Goal: Answer question/provide support

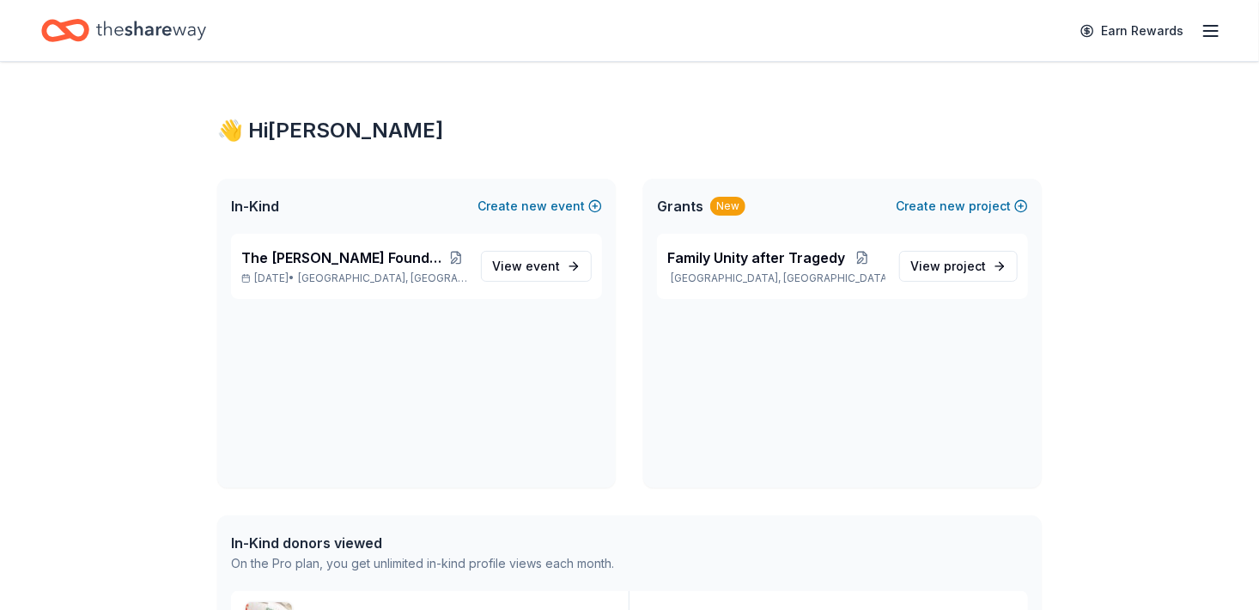
click at [422, 390] on div "The [PERSON_NAME] Foundation Legacy Ball [DATE] • [GEOGRAPHIC_DATA], [GEOGRAPHI…" at bounding box center [416, 361] width 398 height 254
click at [394, 285] on span "[GEOGRAPHIC_DATA], [GEOGRAPHIC_DATA]" at bounding box center [382, 278] width 169 height 14
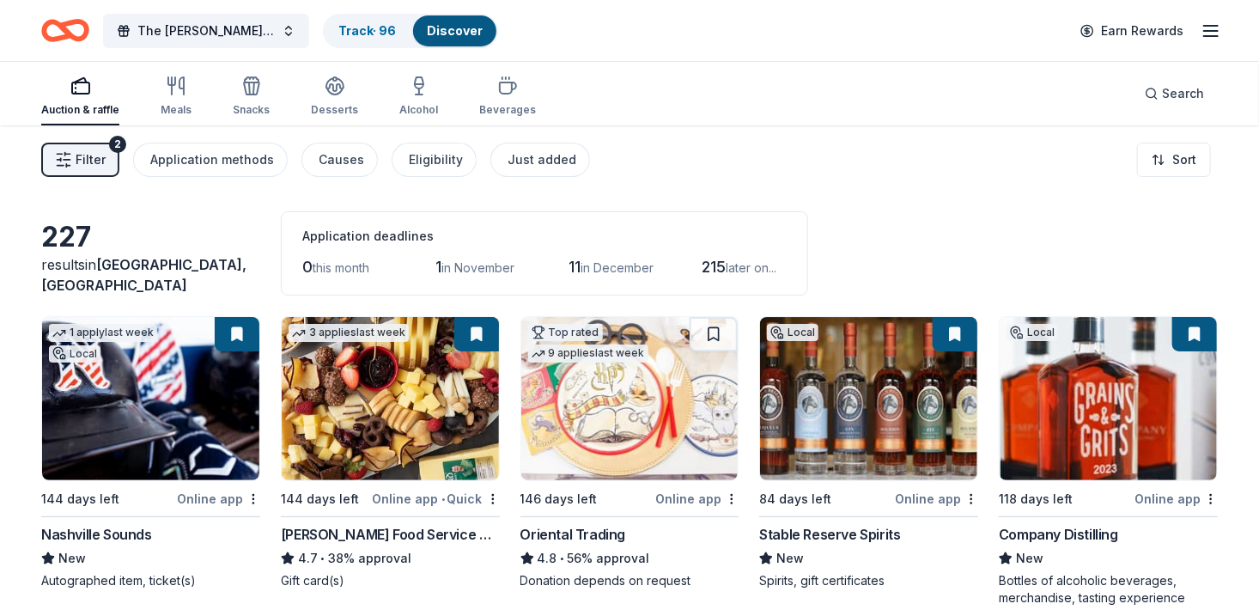
click at [97, 170] on span "Filter" at bounding box center [91, 159] width 30 height 21
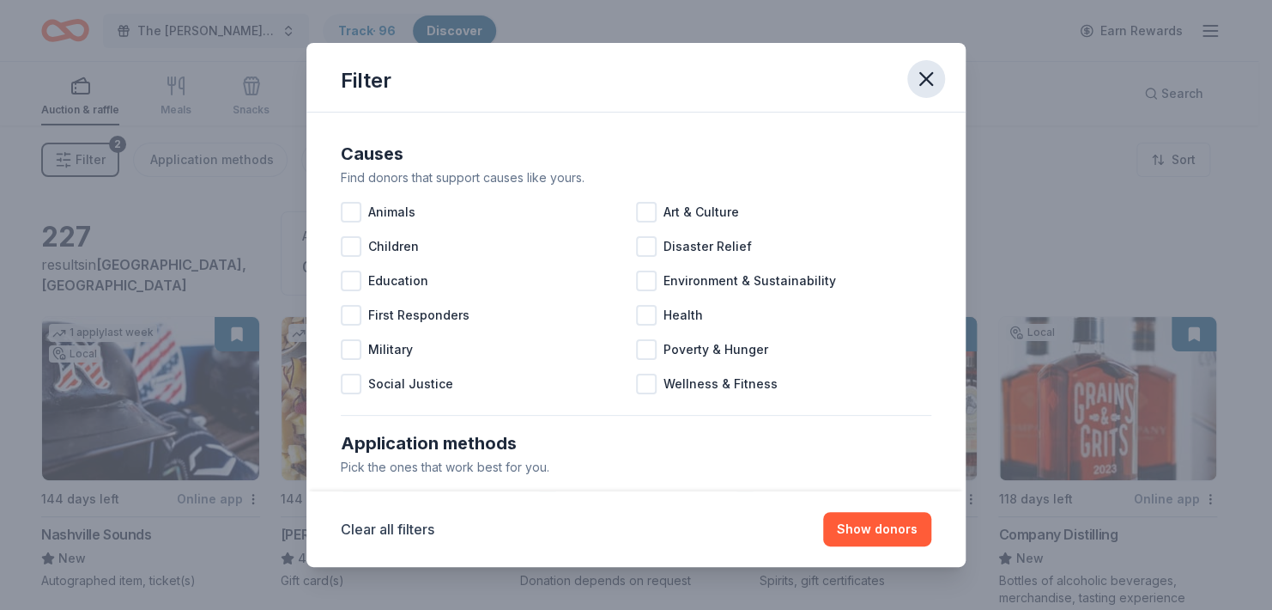
click at [938, 83] on icon "button" at bounding box center [926, 79] width 24 height 24
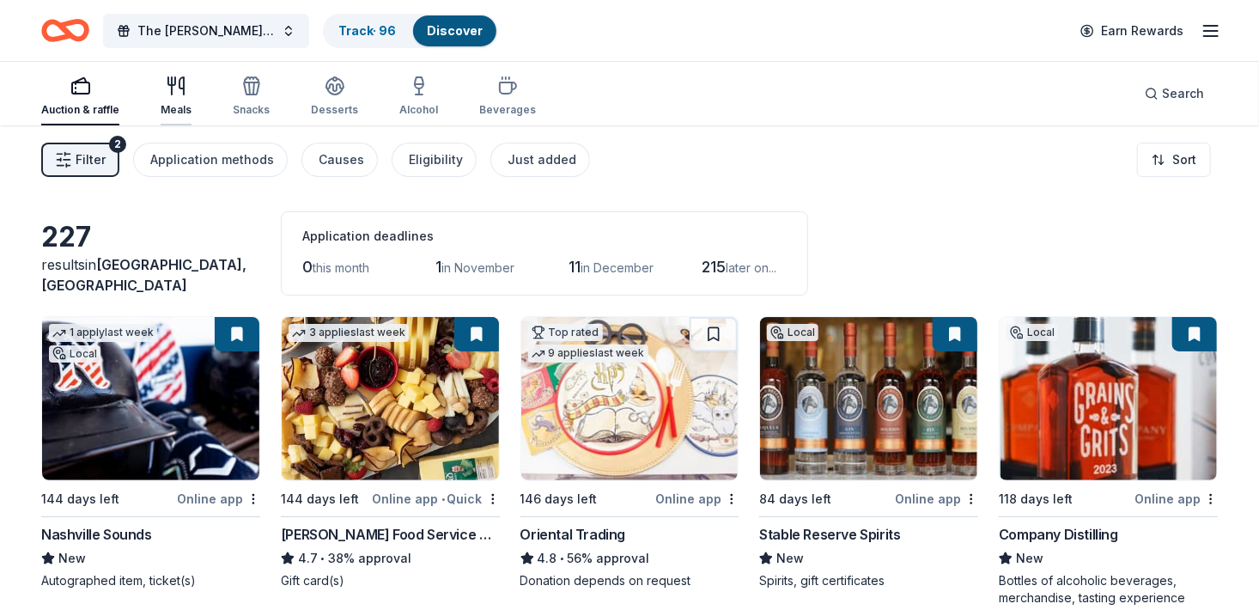
click at [191, 100] on div "Meals" at bounding box center [176, 96] width 31 height 41
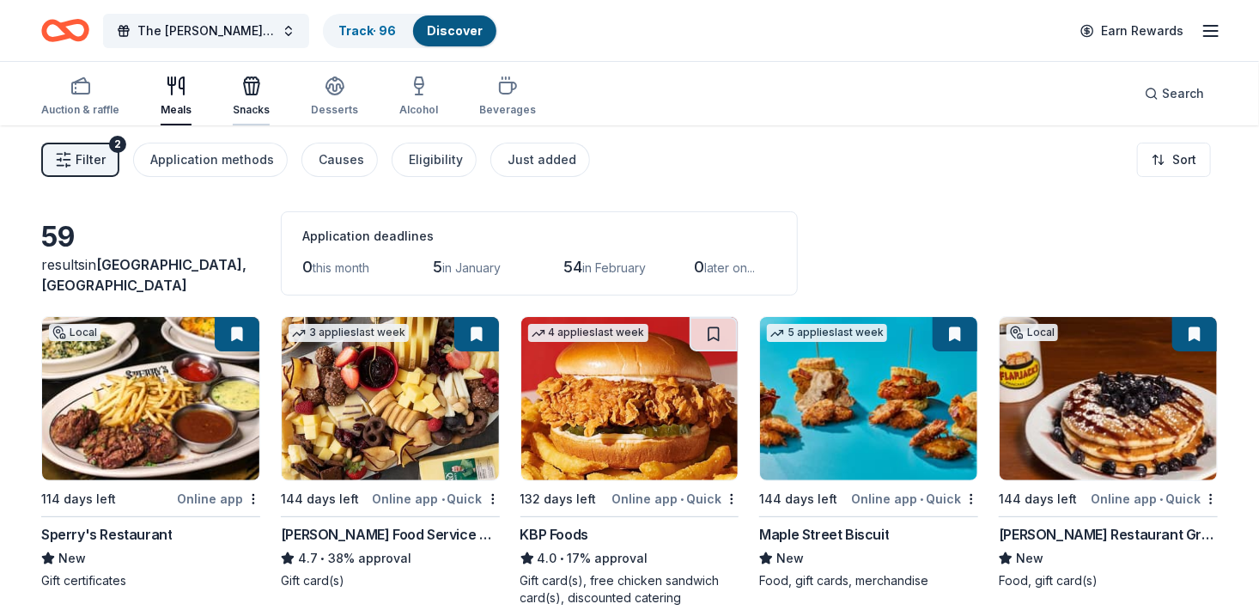
click at [269, 108] on div "Snacks" at bounding box center [251, 110] width 37 height 14
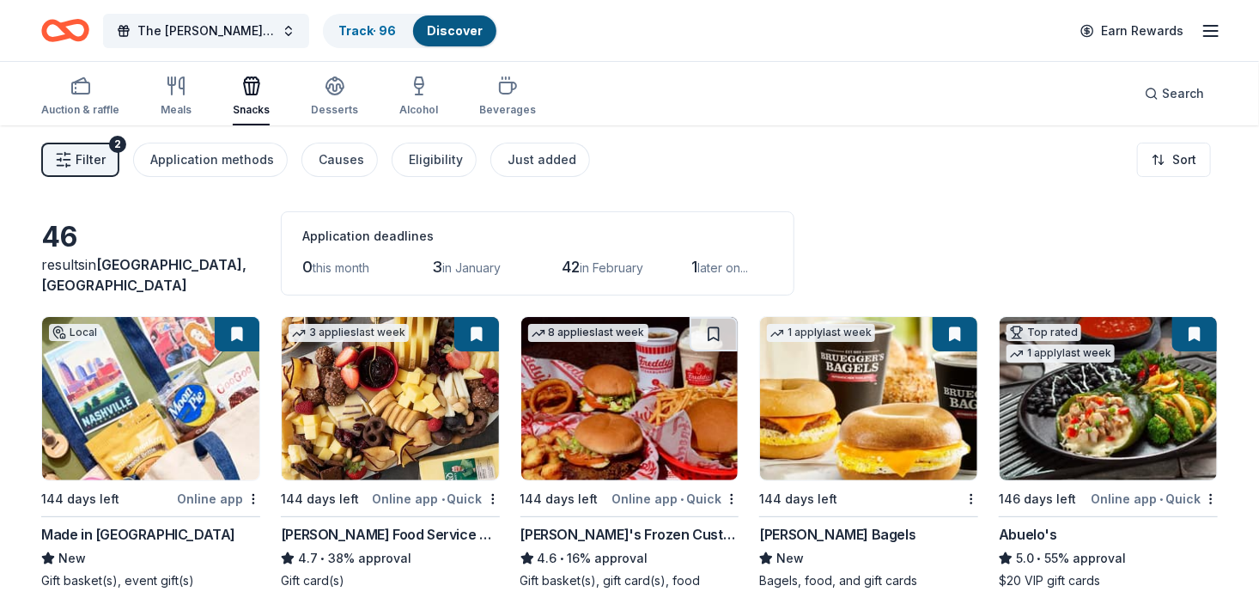
click at [269, 108] on div "Snacks" at bounding box center [251, 110] width 37 height 14
click at [345, 94] on icon "button" at bounding box center [335, 86] width 21 height 21
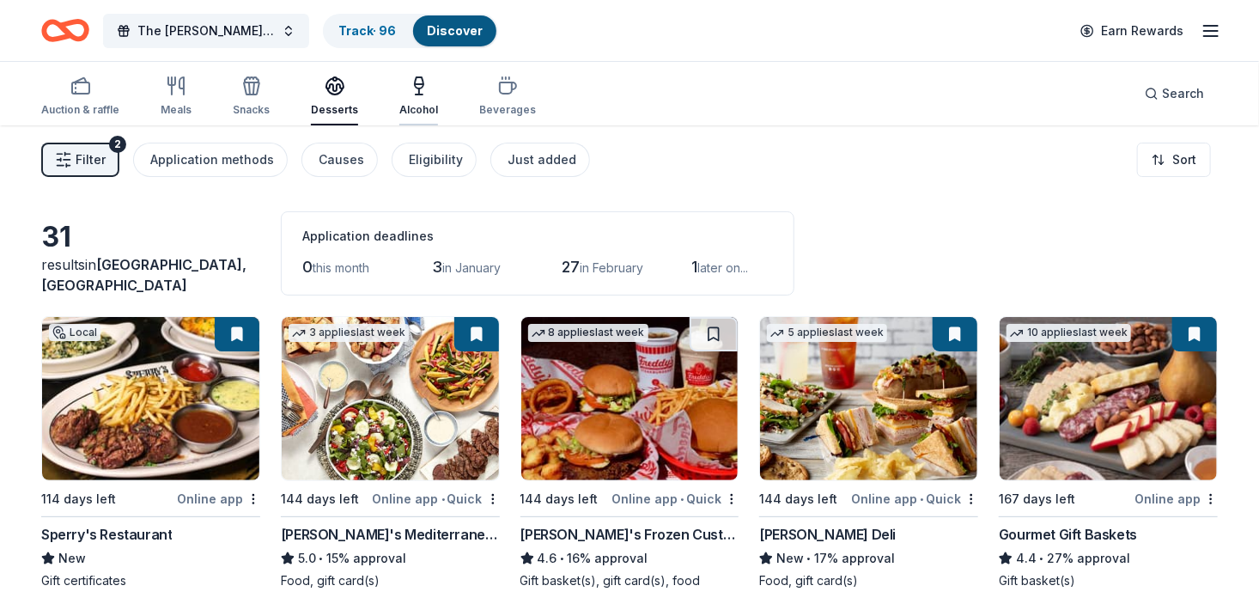
click at [423, 88] on icon "button" at bounding box center [419, 82] width 9 height 11
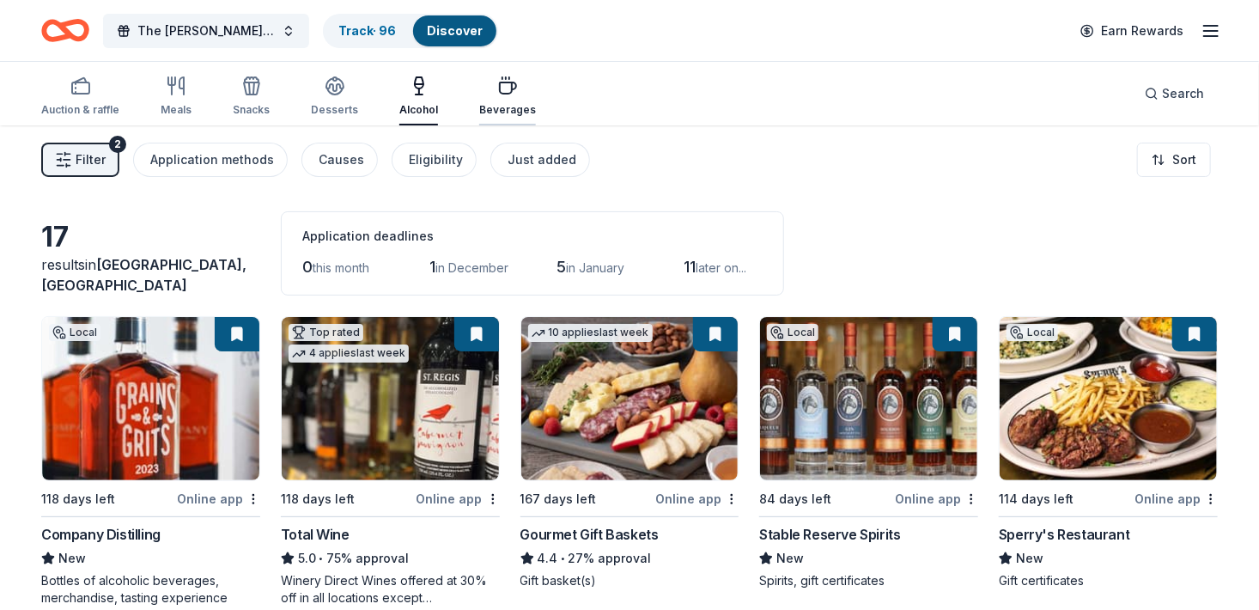
click at [536, 105] on div "Beverages" at bounding box center [507, 96] width 57 height 41
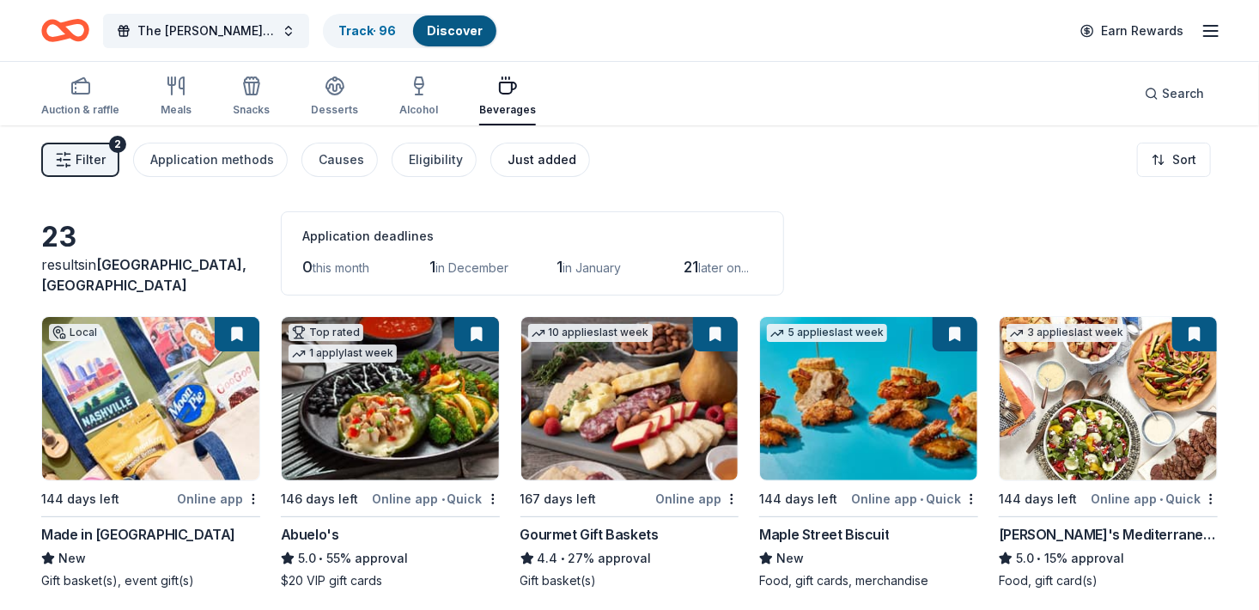
click at [549, 167] on div "Just added" at bounding box center [541, 159] width 69 height 21
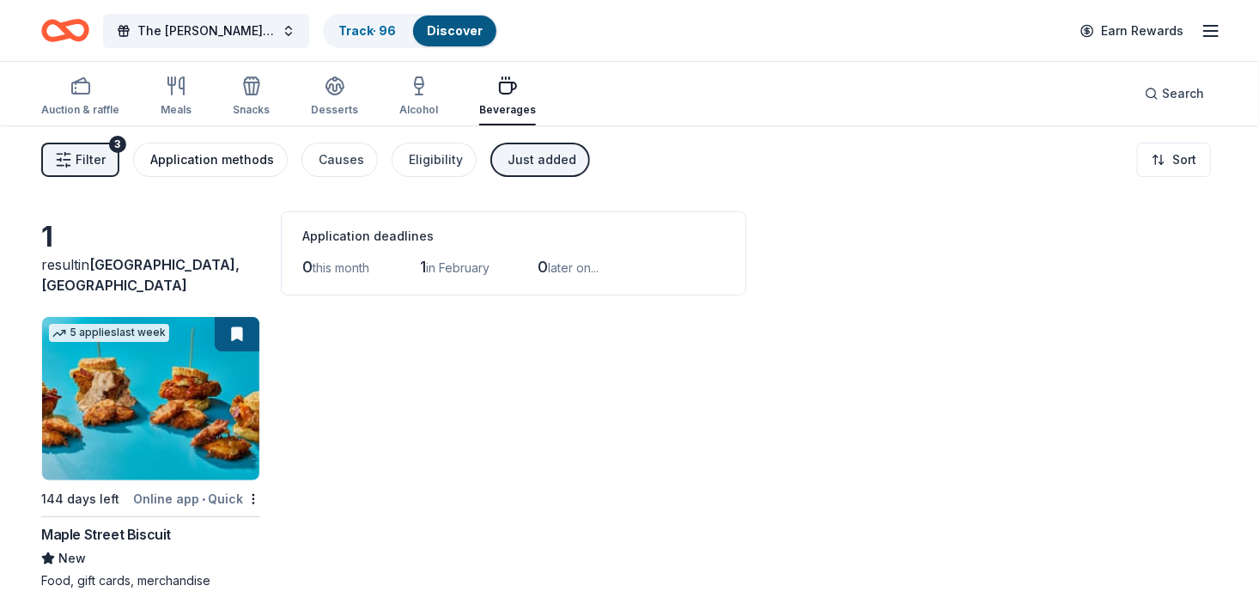
click at [237, 168] on div "Application methods" at bounding box center [212, 159] width 124 height 21
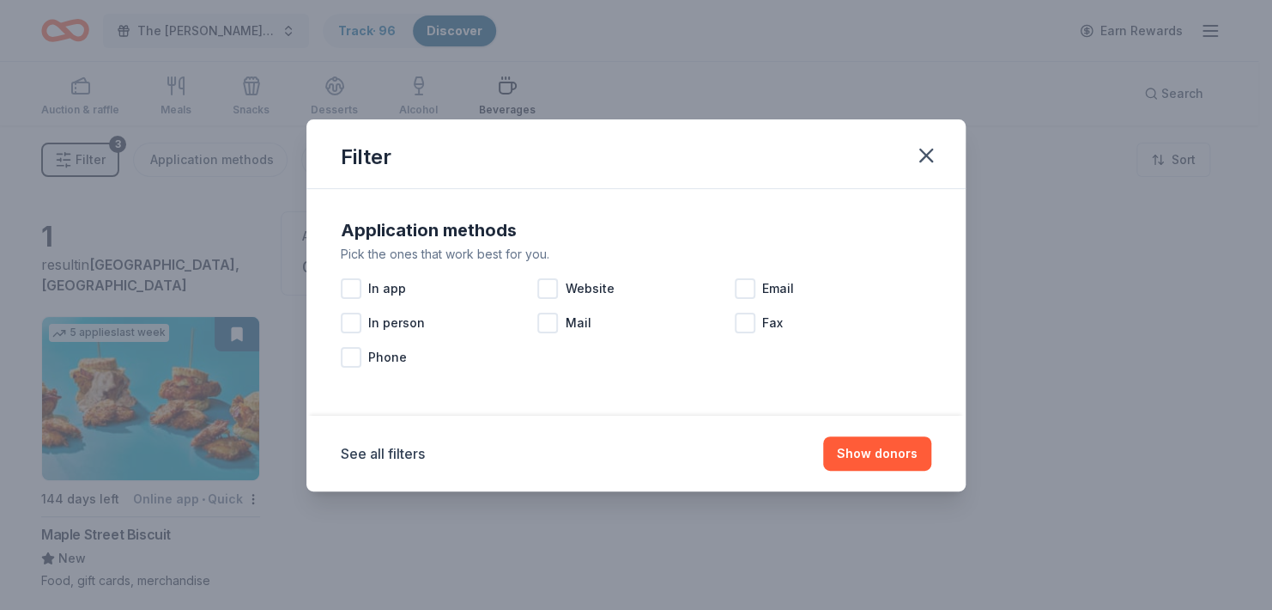
click at [180, 273] on div "Filter Application methods Pick the ones that work best for you. In app Website…" at bounding box center [636, 305] width 1272 height 610
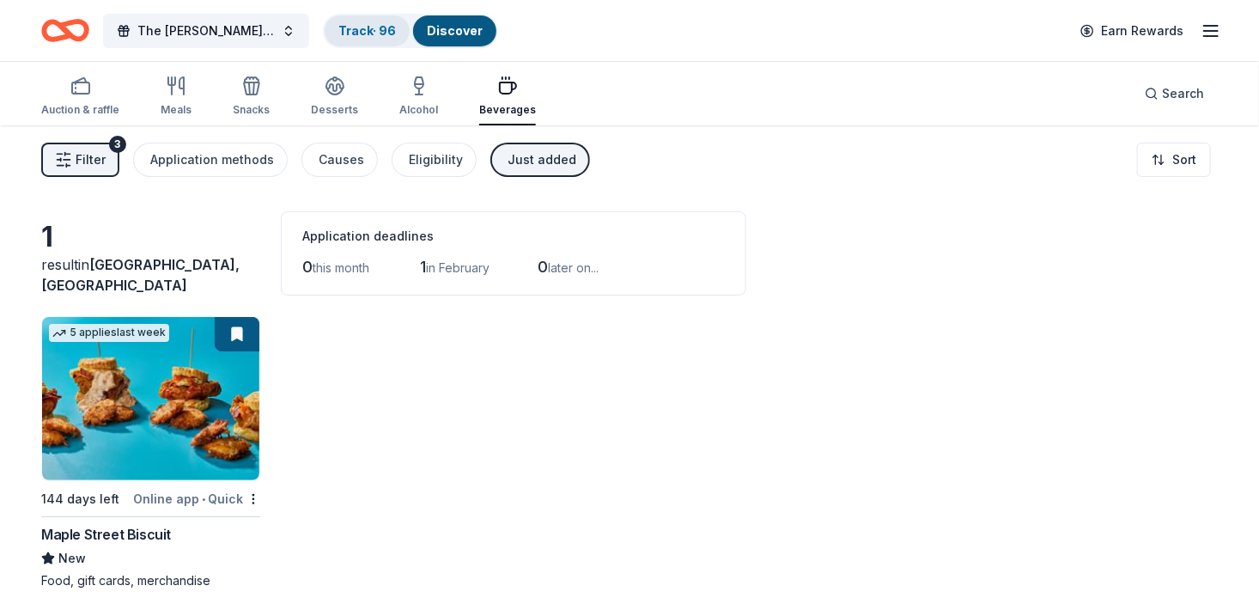
click at [368, 28] on link "Track · 96" at bounding box center [367, 30] width 58 height 15
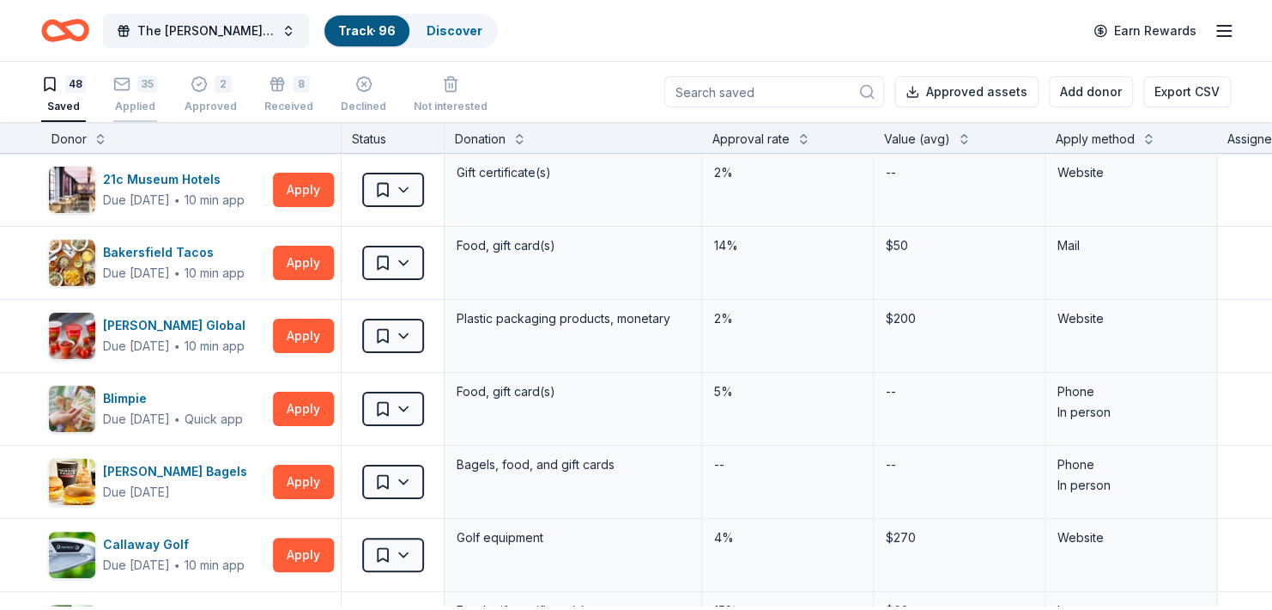
click at [149, 93] on div "35" at bounding box center [147, 84] width 20 height 17
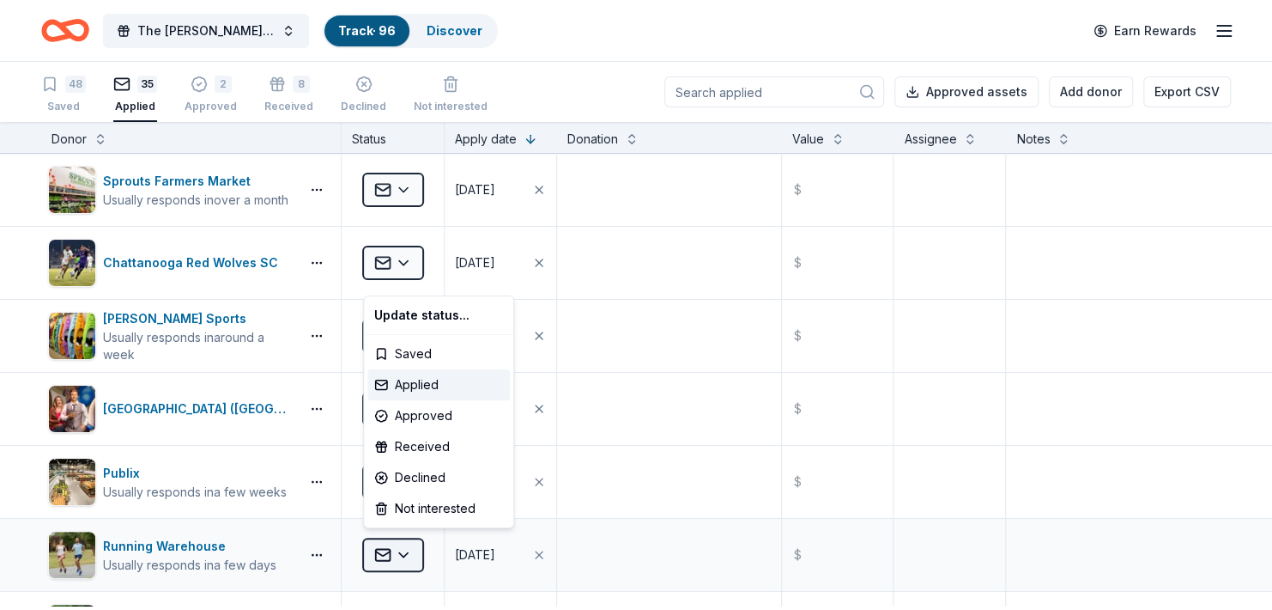
click at [398, 574] on html "The [PERSON_NAME] Foundation Legacy Ball Track · 96 Discover Earn Rewards 48 Sa…" at bounding box center [636, 305] width 1272 height 610
click at [428, 486] on div "Declined" at bounding box center [438, 477] width 143 height 31
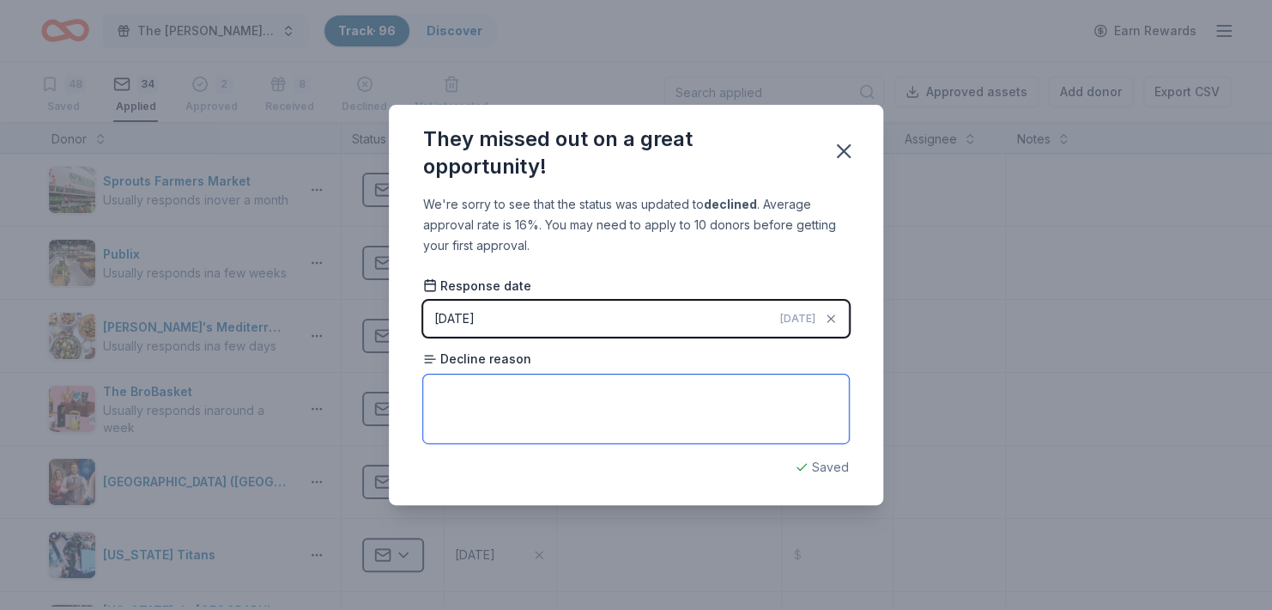
click at [463, 406] on textarea at bounding box center [636, 408] width 426 height 69
paste textarea "Thank you for contacting Running Warehouse and considering us as partners in yo…"
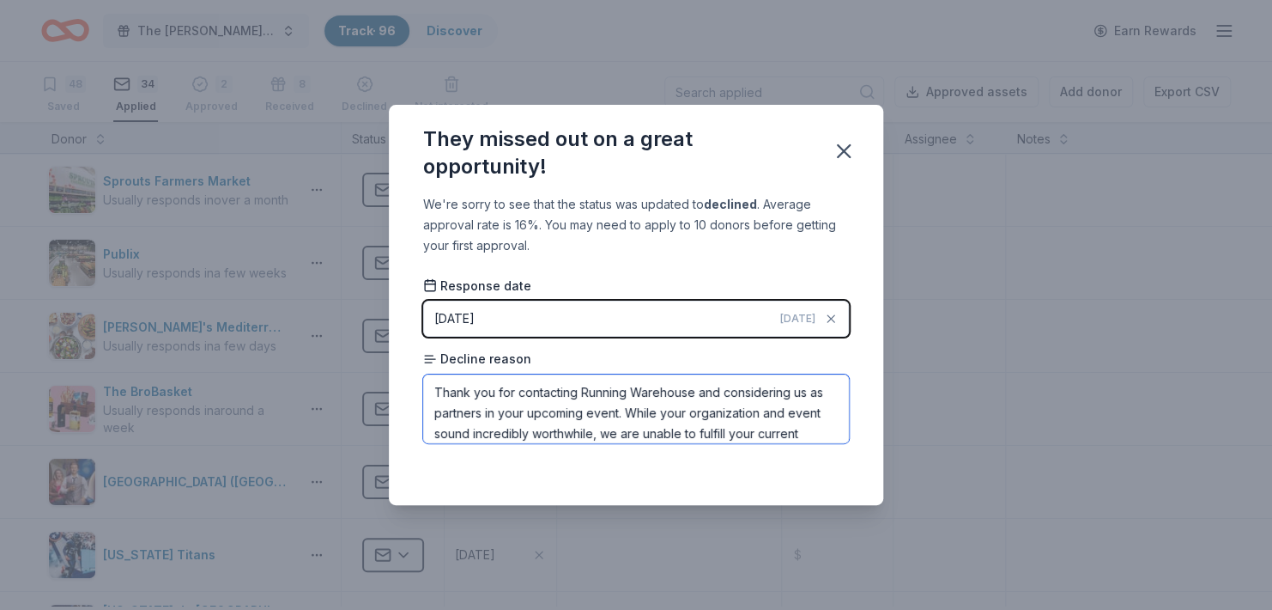
scroll to position [111, 0]
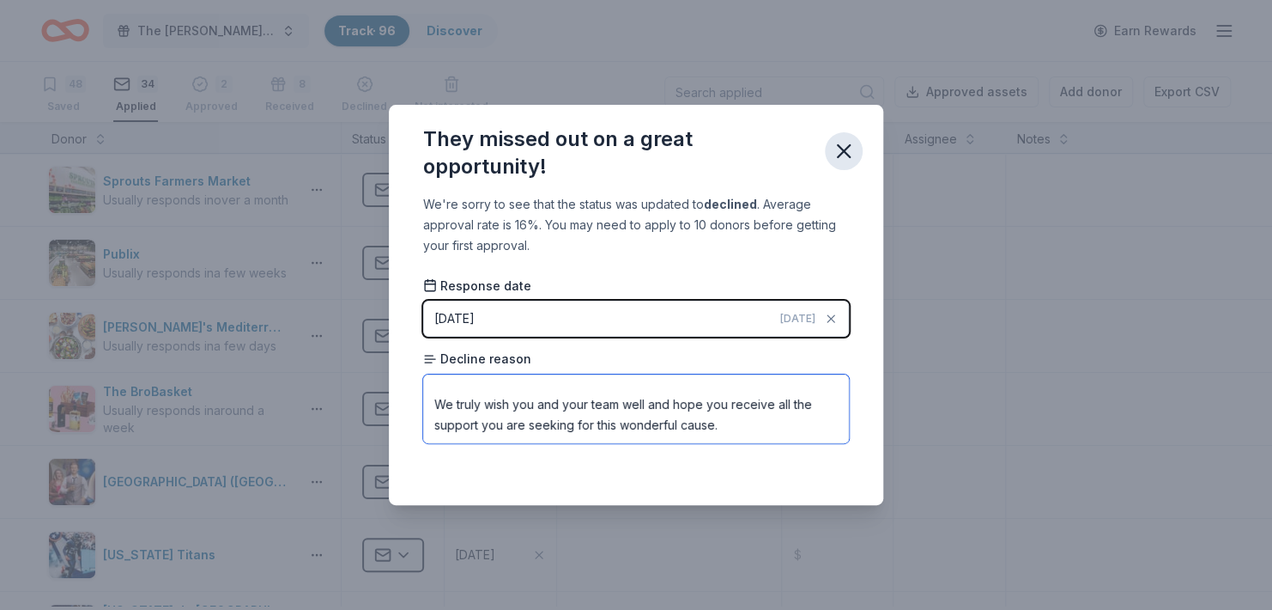
type textarea "Thank you for contacting Running Warehouse and considering us as partners in yo…"
click at [850, 149] on icon "button" at bounding box center [844, 151] width 12 height 12
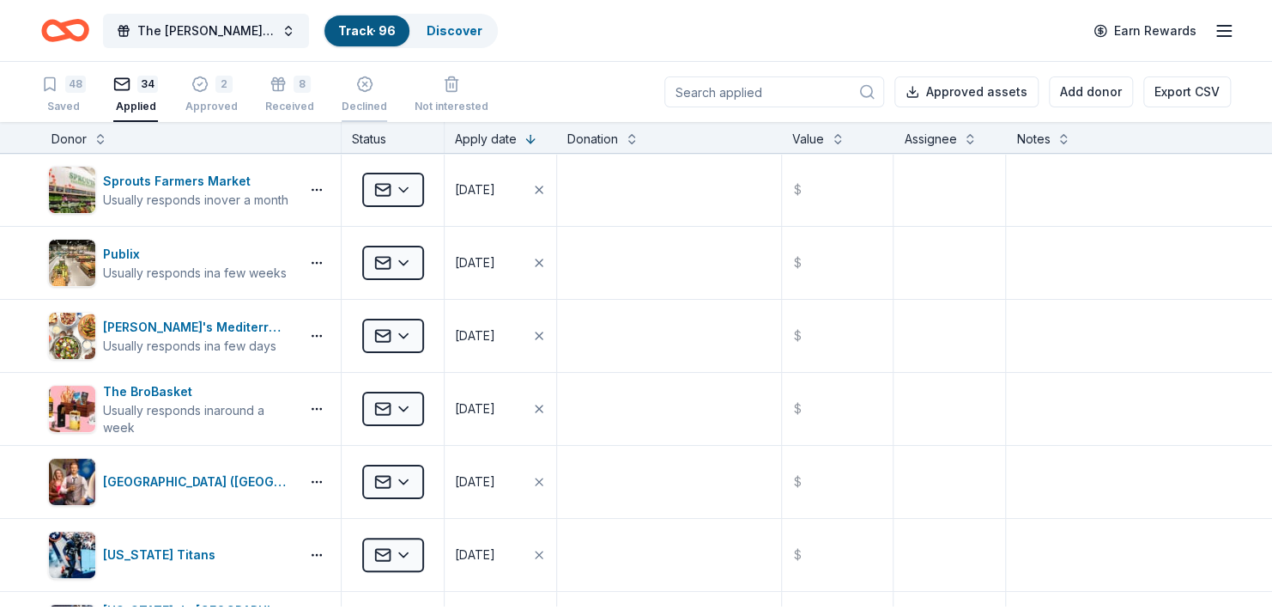
click at [386, 98] on div "Declined" at bounding box center [365, 85] width 46 height 38
